Goal: Task Accomplishment & Management: Manage account settings

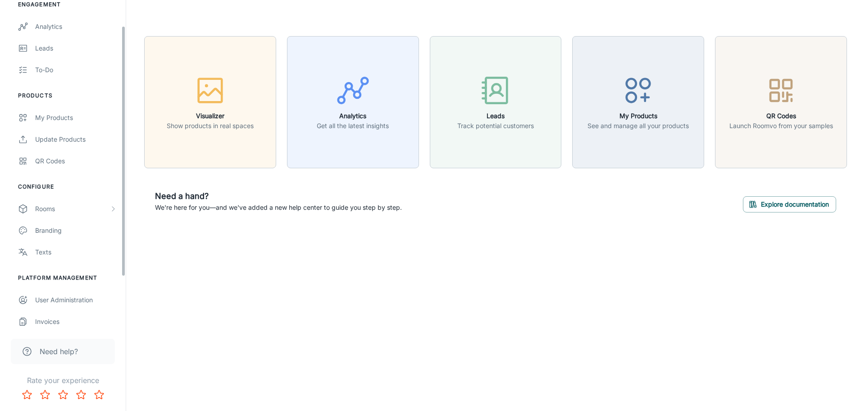
scroll to position [101, 0]
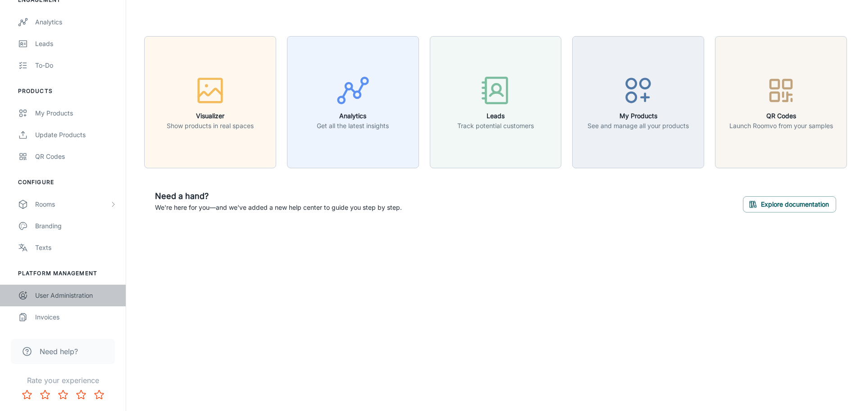
click at [64, 294] on div "User Administration" at bounding box center [76, 295] width 82 height 10
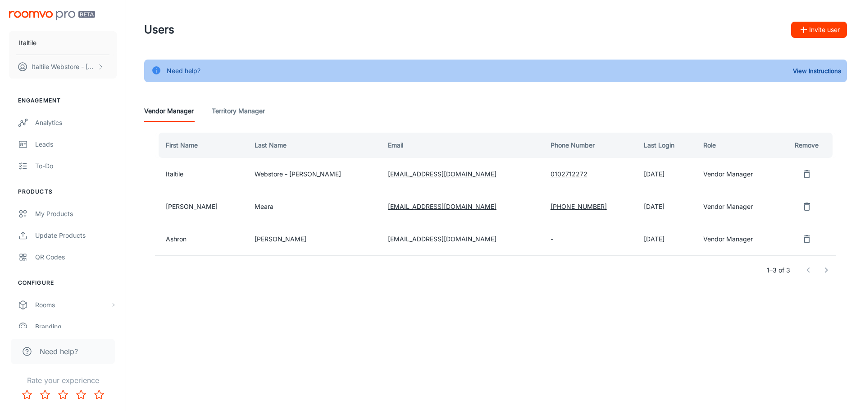
click at [807, 237] on icon "remove user" at bounding box center [807, 238] width 11 height 11
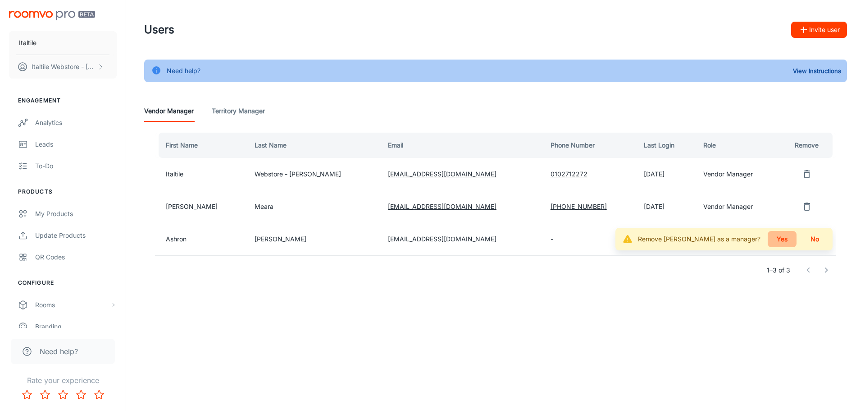
click at [779, 238] on button "Yes" at bounding box center [782, 239] width 29 height 16
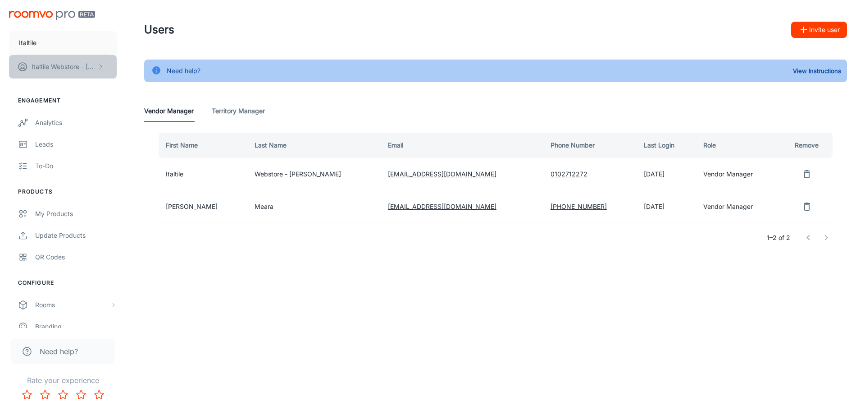
click at [103, 66] on icon "scrollable content" at bounding box center [100, 66] width 7 height 7
click at [101, 114] on div at bounding box center [432, 205] width 865 height 411
click at [48, 126] on div "Analytics" at bounding box center [76, 123] width 82 height 10
